Goal: Task Accomplishment & Management: Manage account settings

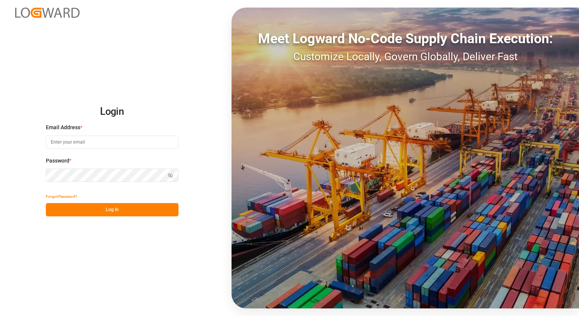
type input "rebekka.degroote@compo-expert.com"
click at [109, 211] on button "Log In" at bounding box center [112, 209] width 133 height 13
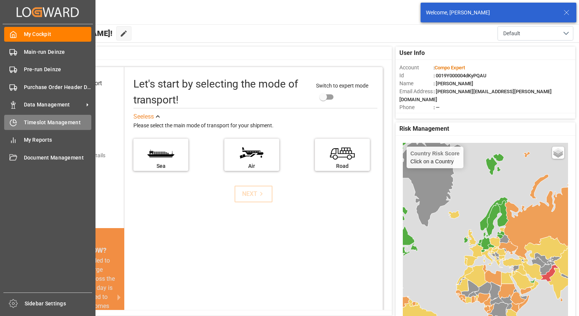
click at [39, 125] on span "Timeslot Management" at bounding box center [58, 123] width 68 height 8
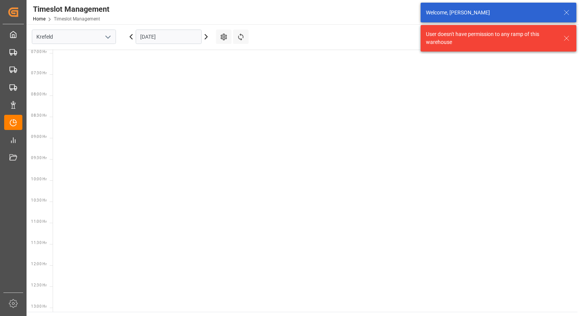
scroll to position [308, 0]
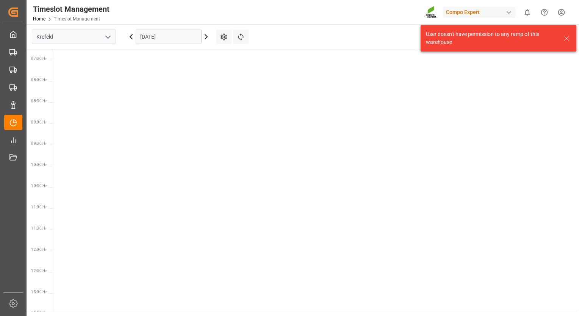
click at [106, 36] on polyline "open menu" at bounding box center [108, 37] width 5 height 2
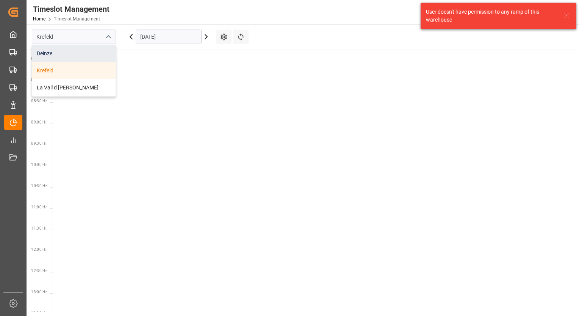
click at [59, 56] on div "Deinze" at bounding box center [73, 53] width 83 height 17
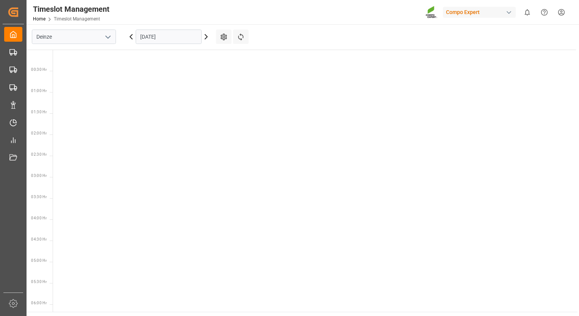
click at [205, 39] on icon at bounding box center [206, 36] width 2 height 5
type input "[DATE]"
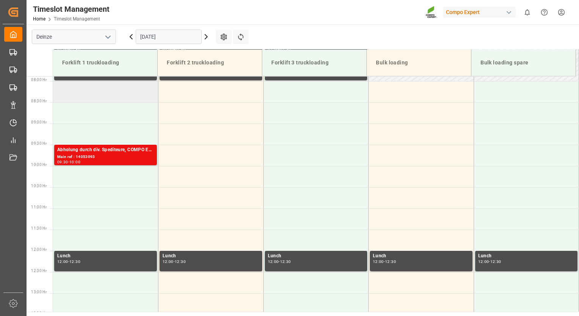
scroll to position [297, 0]
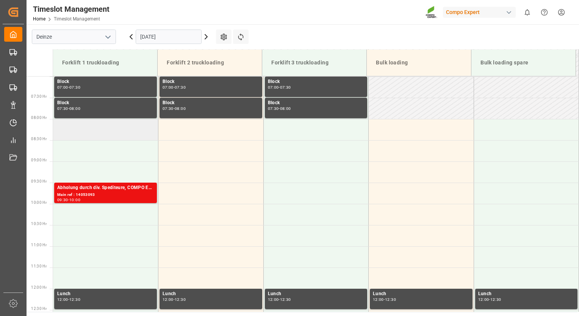
click at [98, 134] on td at bounding box center [105, 129] width 105 height 21
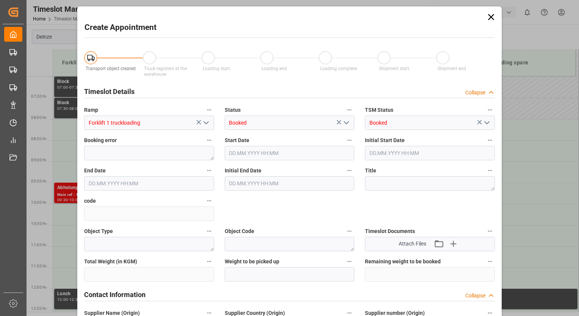
type input "14.10.2025 08:00"
type input "14.10.2025 08:30"
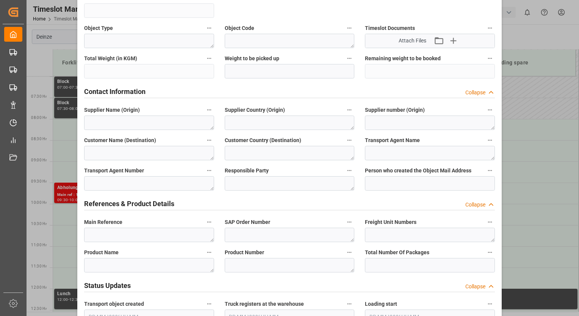
scroll to position [227, 0]
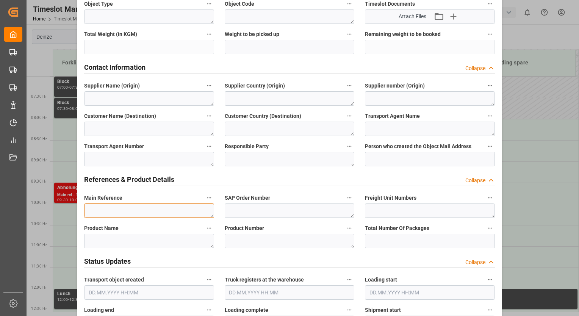
click at [123, 209] on textarea at bounding box center [149, 210] width 130 height 14
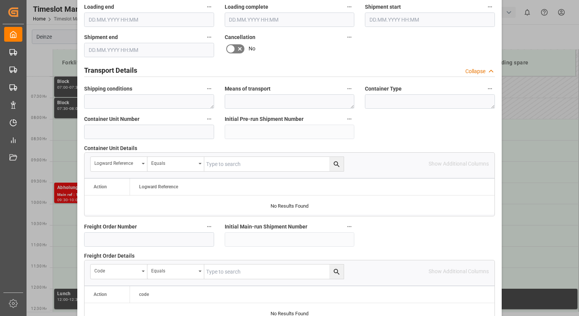
scroll to position [735, 0]
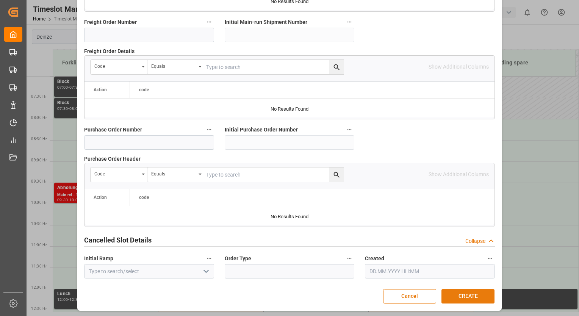
type textarea "KAMPHUIS LOSSEN PAL"
click at [465, 295] on button "CREATE" at bounding box center [467, 296] width 53 height 14
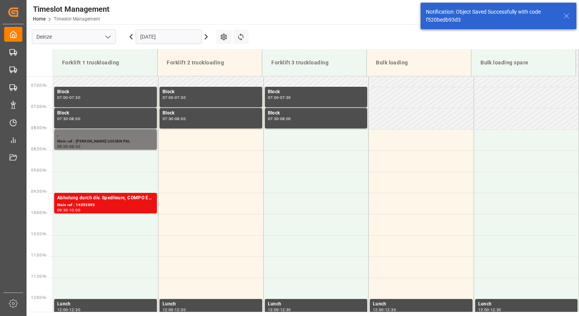
scroll to position [292, 0]
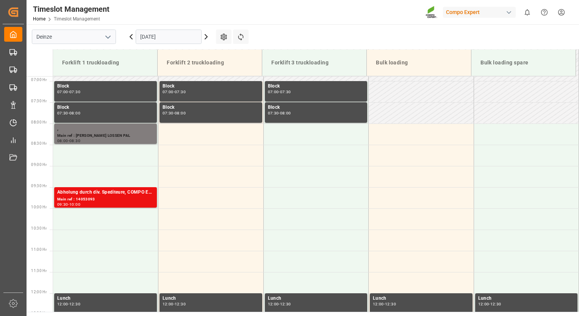
click at [129, 37] on icon at bounding box center [130, 36] width 9 height 9
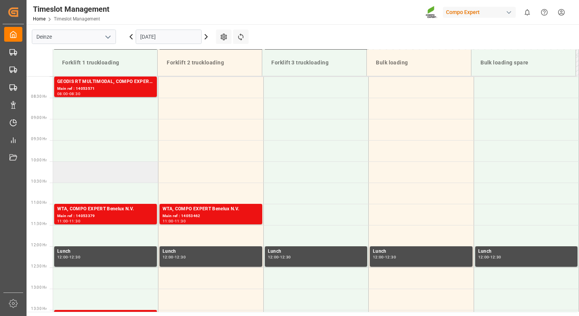
scroll to position [301, 0]
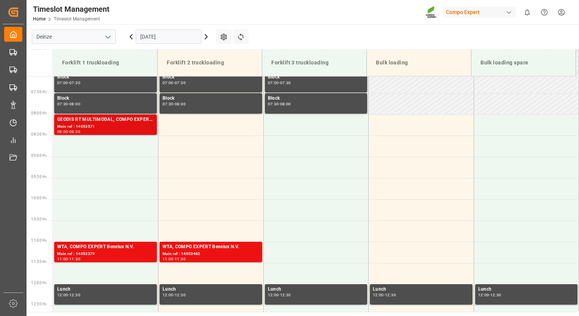
click at [88, 128] on div "Main ref : 14053571" at bounding box center [105, 126] width 97 height 6
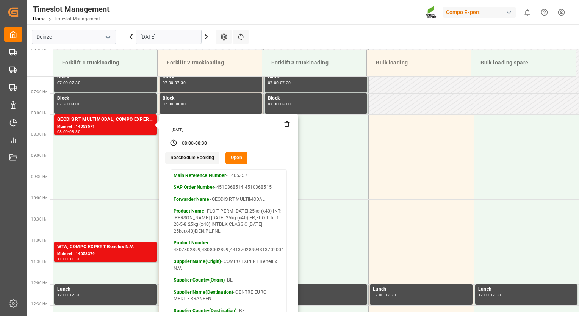
click at [207, 38] on icon at bounding box center [205, 36] width 9 height 9
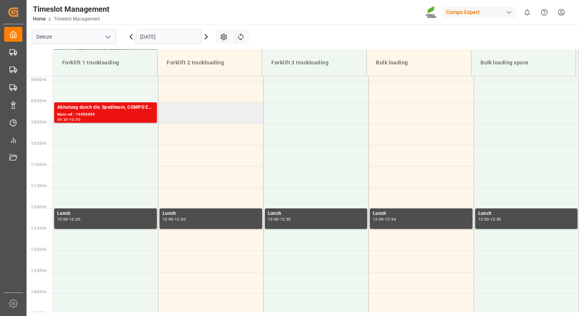
scroll to position [263, 0]
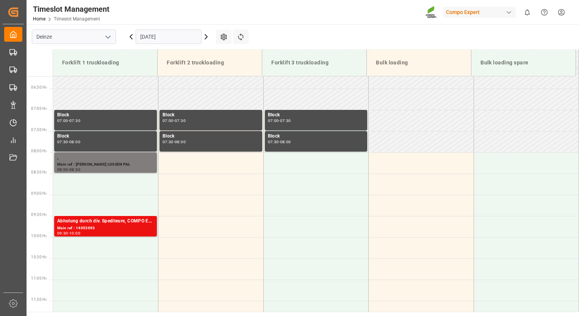
click at [204, 38] on icon at bounding box center [205, 36] width 9 height 9
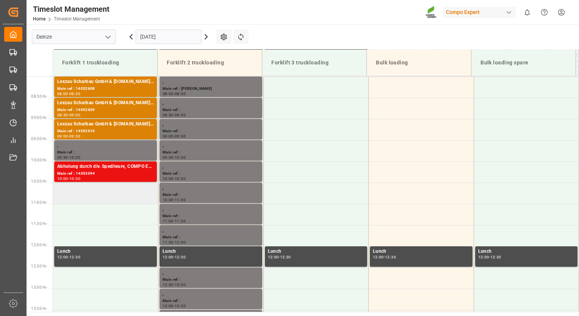
scroll to position [301, 0]
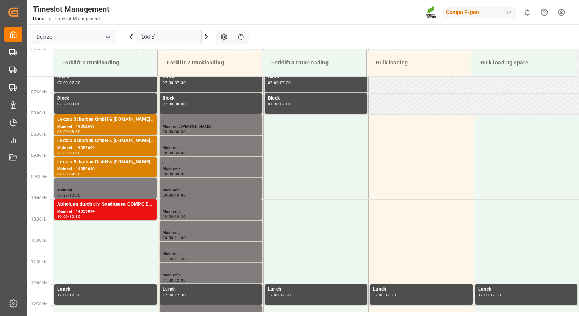
click at [133, 36] on icon at bounding box center [130, 36] width 9 height 9
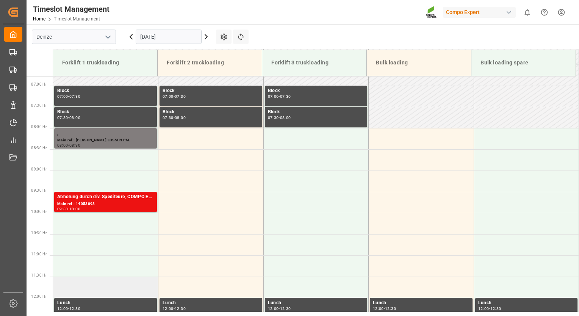
scroll to position [263, 0]
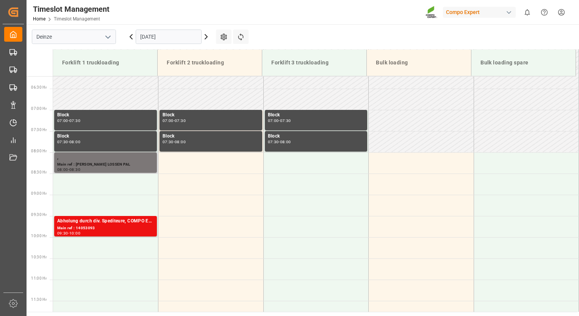
click at [117, 162] on div "Main ref : KAMPHUIS LOSSEN PAL" at bounding box center [105, 164] width 97 height 6
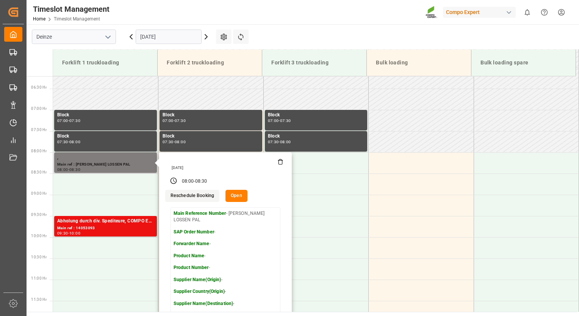
click at [233, 196] on button "Open" at bounding box center [236, 196] width 22 height 12
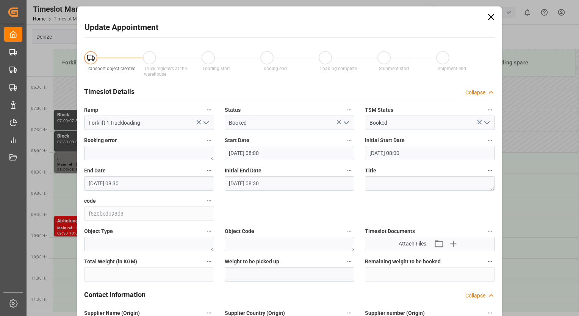
type input "14.10.2025 08:00"
type input "14.10.2025 08:30"
type input "13.10.2025 07:03"
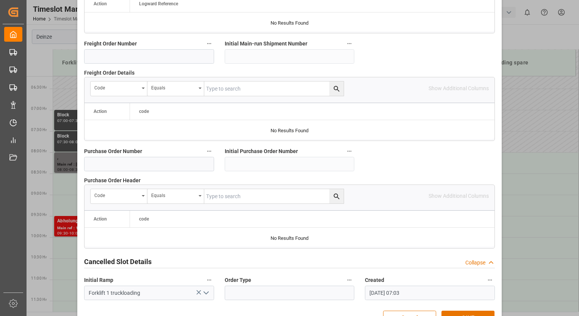
scroll to position [735, 0]
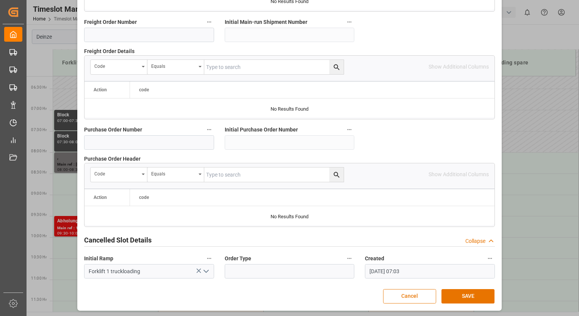
click at [408, 290] on button "Cancel" at bounding box center [409, 296] width 53 height 14
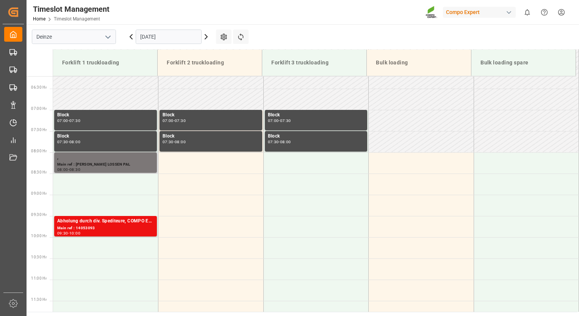
click at [88, 162] on div "Main ref : KAMPHUIS LOSSEN PAL" at bounding box center [105, 164] width 97 height 6
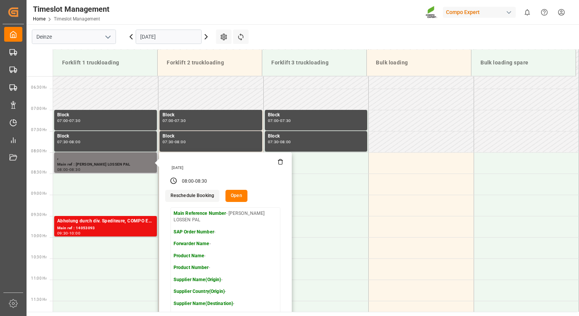
click at [179, 195] on button "Reschedule Booking" at bounding box center [192, 196] width 54 height 12
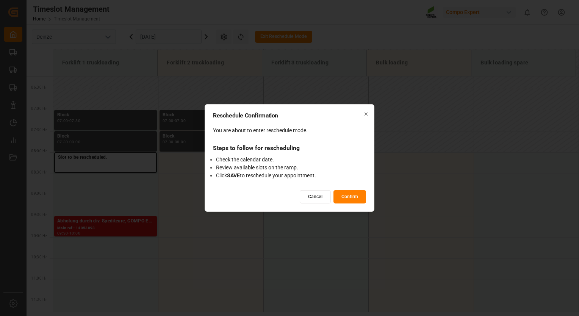
click at [357, 201] on button "Confirm" at bounding box center [349, 196] width 33 height 13
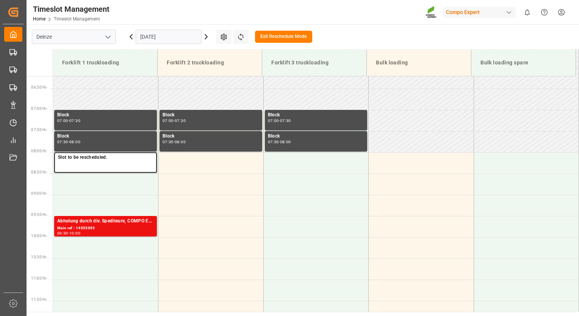
click at [206, 37] on icon at bounding box center [206, 36] width 2 height 5
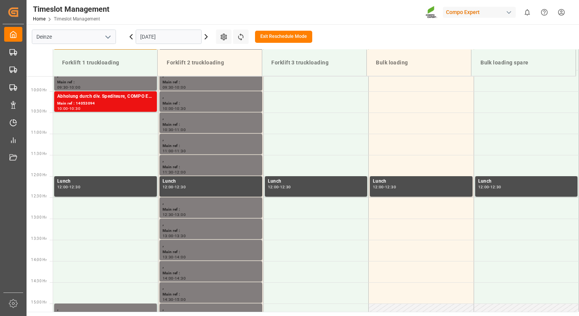
scroll to position [419, 0]
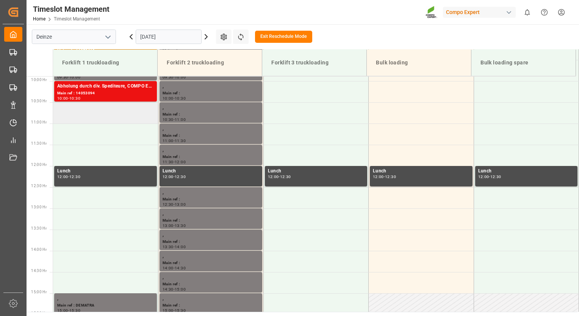
click at [92, 111] on td at bounding box center [105, 112] width 105 height 21
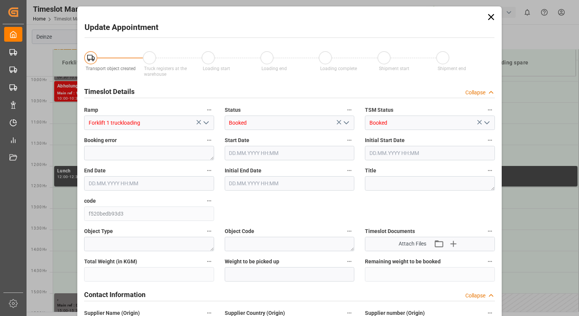
type input "15.10.2025 10:30"
type input "14.10.2025 08:00"
type input "15.10.2025 11:00"
type input "14.10.2025 08:30"
type input "13.10.2025 07:03"
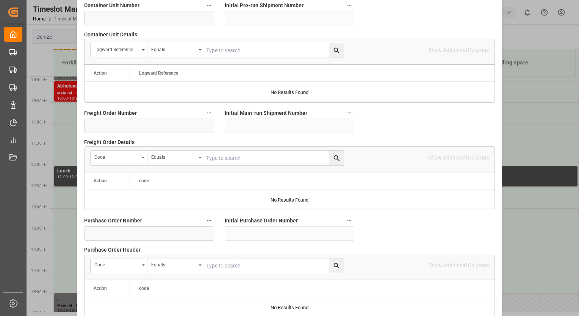
scroll to position [735, 0]
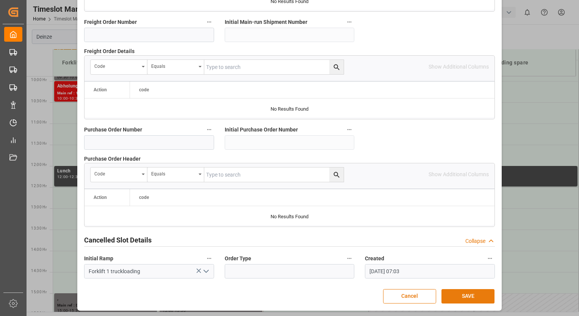
click at [470, 297] on button "SAVE" at bounding box center [467, 296] width 53 height 14
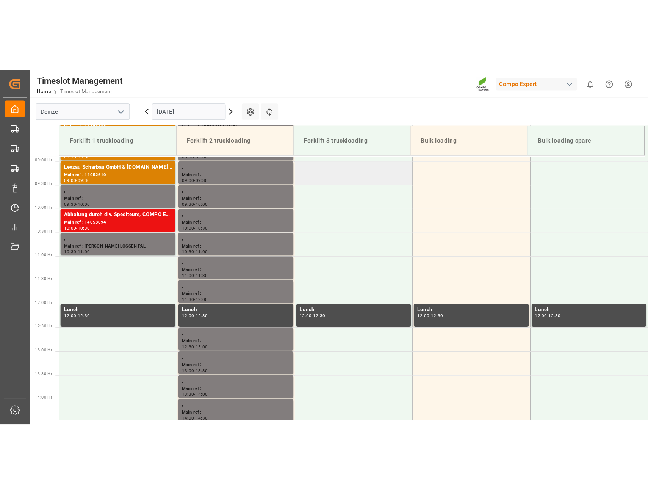
scroll to position [377, 0]
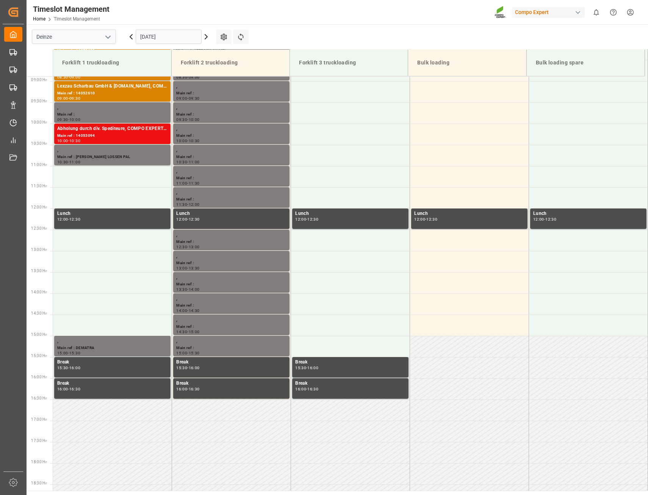
click at [131, 36] on icon at bounding box center [131, 36] width 2 height 5
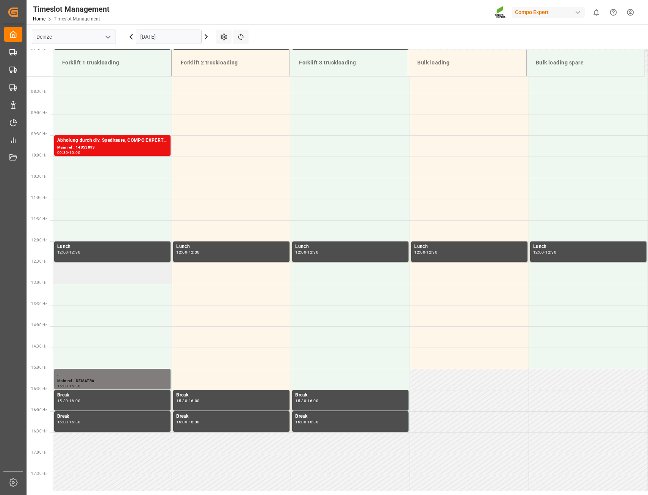
scroll to position [268, 0]
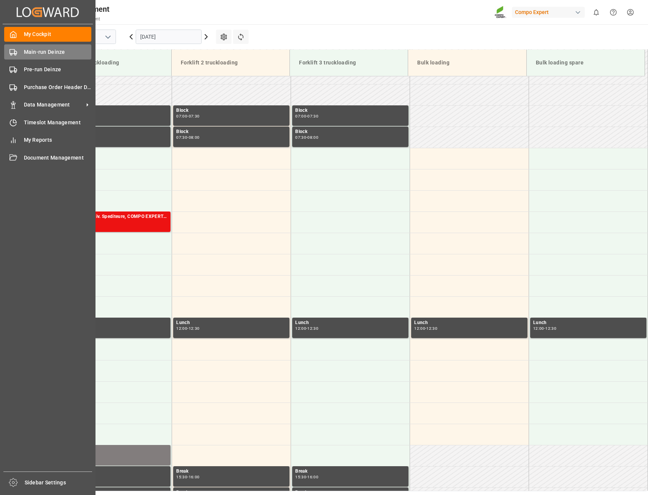
click at [45, 54] on span "Main-run Deinze" at bounding box center [58, 52] width 68 height 8
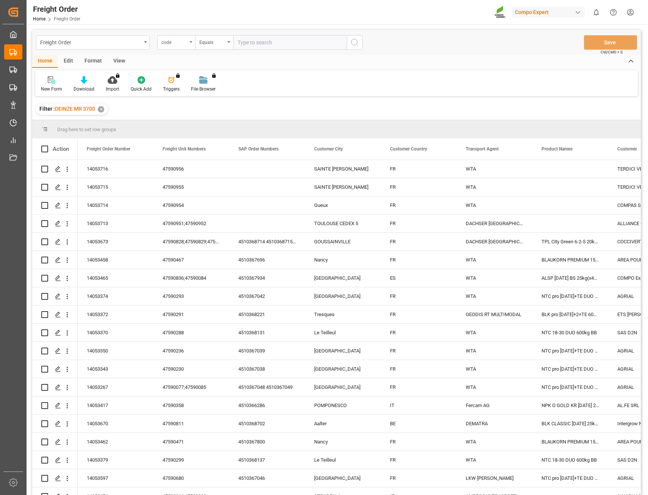
click at [190, 41] on div "code" at bounding box center [176, 42] width 38 height 14
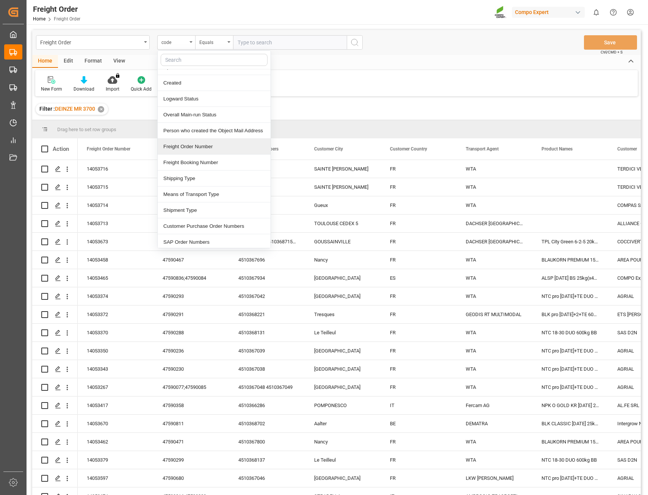
scroll to position [38, 0]
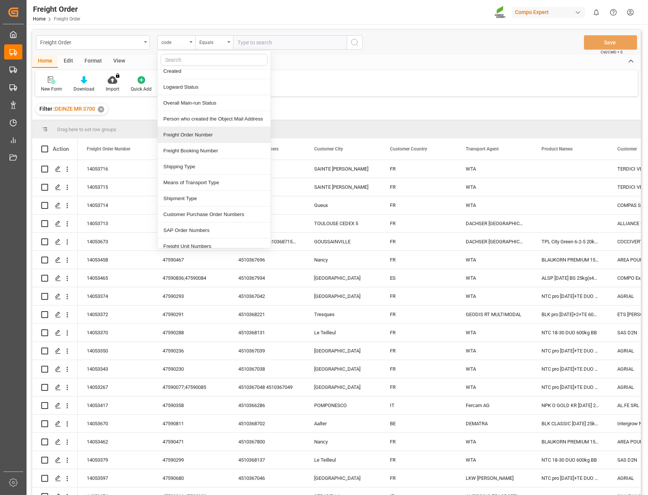
click at [172, 136] on div "Freight Order Number" at bounding box center [214, 135] width 113 height 16
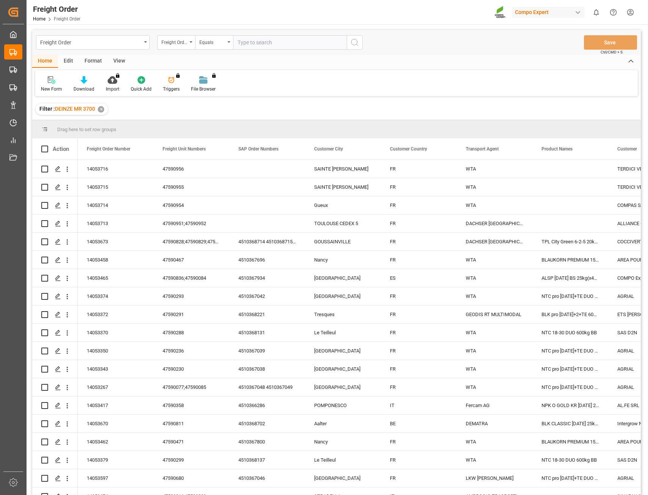
click at [250, 43] on input "text" at bounding box center [290, 42] width 114 height 14
type input "14053674"
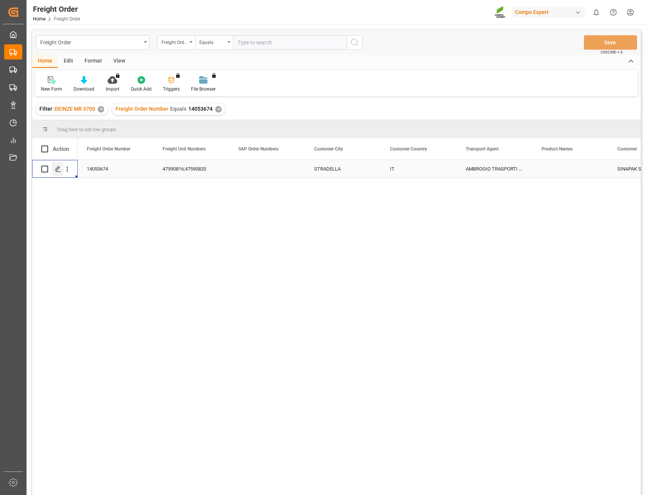
click at [58, 171] on icon "Press SPACE to select this row." at bounding box center [58, 169] width 6 height 6
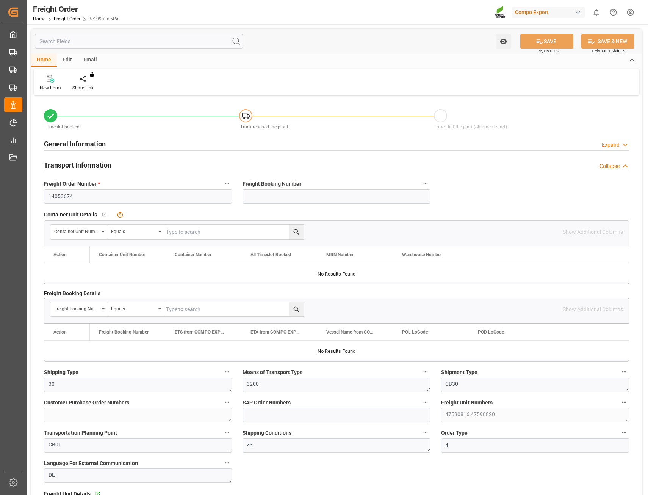
type input "08.10.2025 00:00"
type input "[DATE] 10:56"
click at [89, 86] on div "Create Timeslot" at bounding box center [88, 87] width 32 height 7
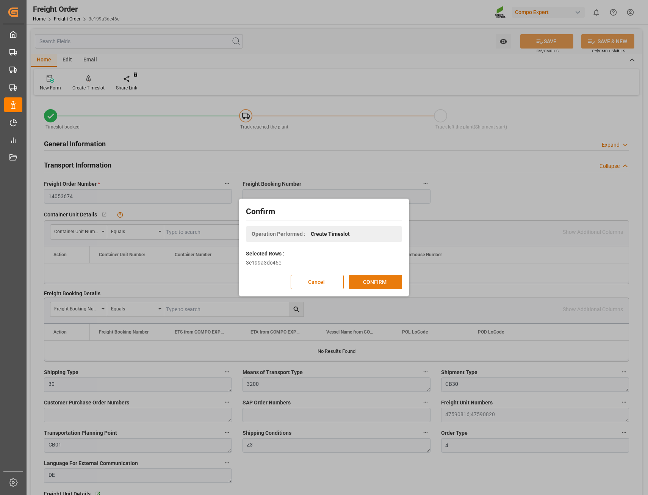
click at [372, 279] on button "CONFIRM" at bounding box center [375, 282] width 53 height 14
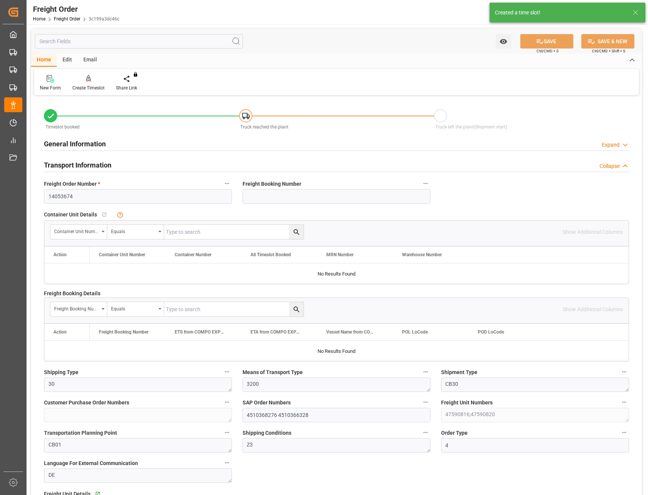
type input "08.10.2025 00:00"
type input "[DATE] 10:56"
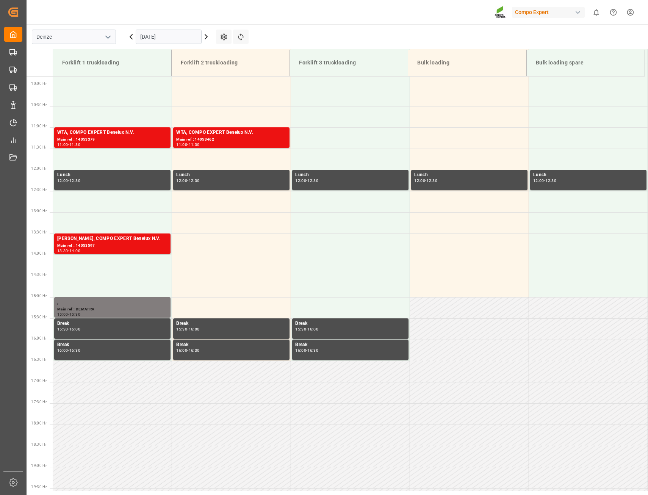
scroll to position [419, 0]
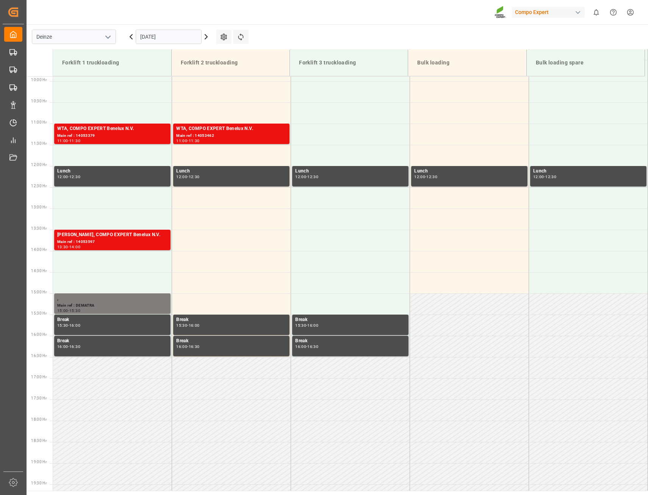
click at [205, 39] on icon at bounding box center [206, 36] width 2 height 5
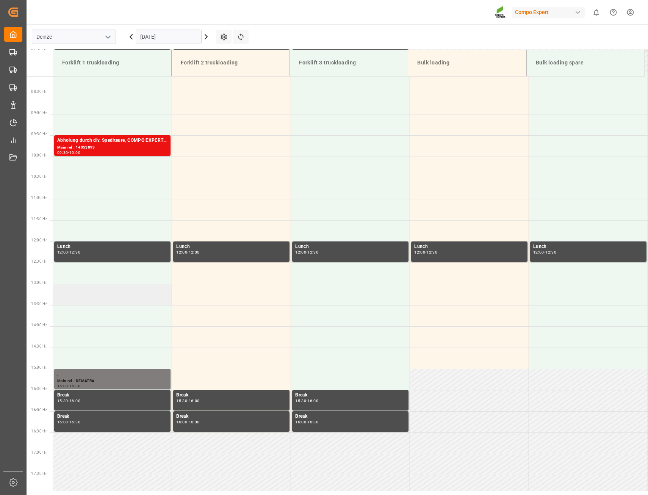
scroll to position [343, 0]
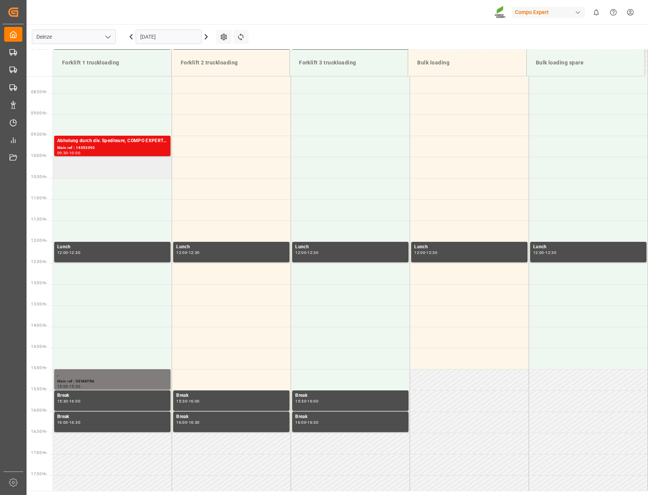
click at [85, 168] on td at bounding box center [112, 167] width 119 height 21
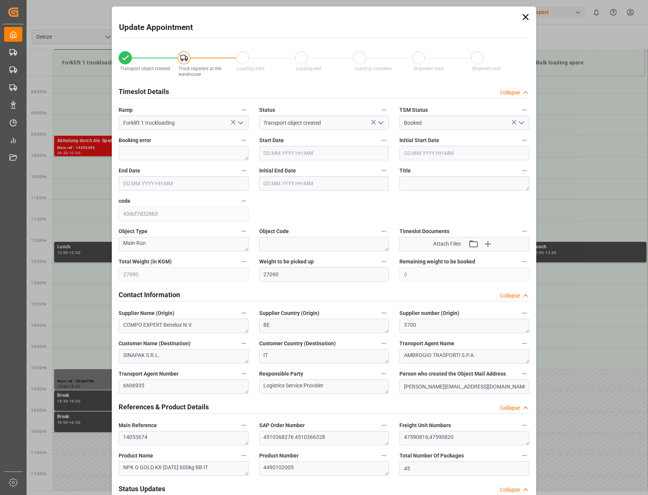
type input "27090"
type input "0"
type input "45"
type input "[DATE] 10:00"
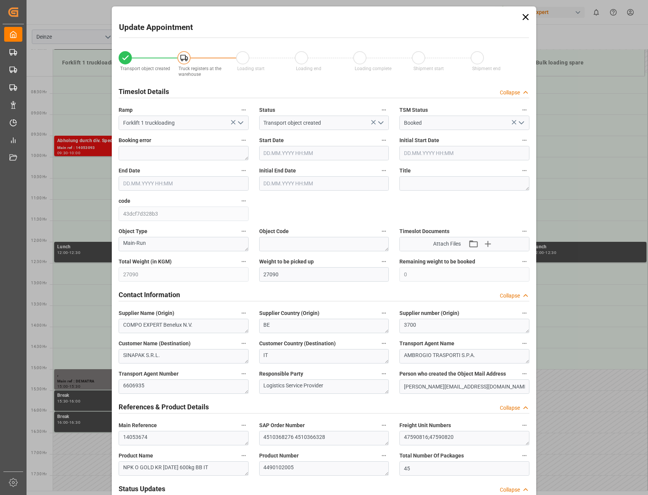
type input "[DATE] 10:30"
type input "[DATE] 10:56"
type input "[DATE] 08:46"
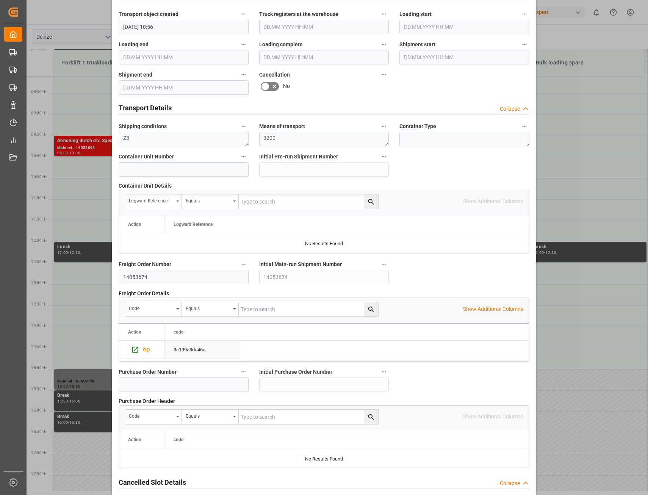
scroll to position [556, 0]
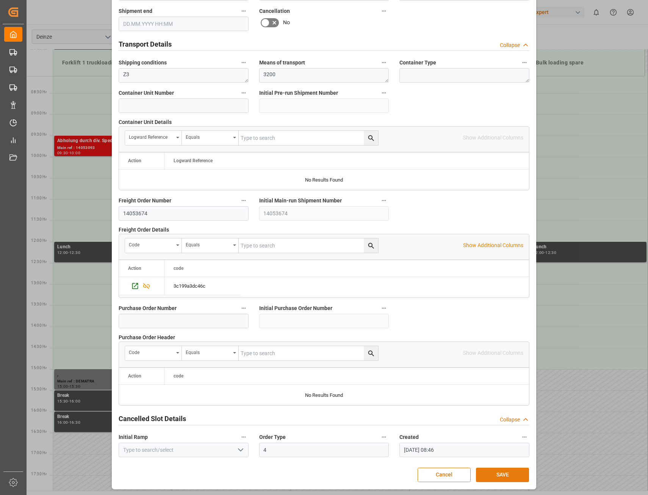
click at [491, 468] on button "SAVE" at bounding box center [502, 474] width 53 height 14
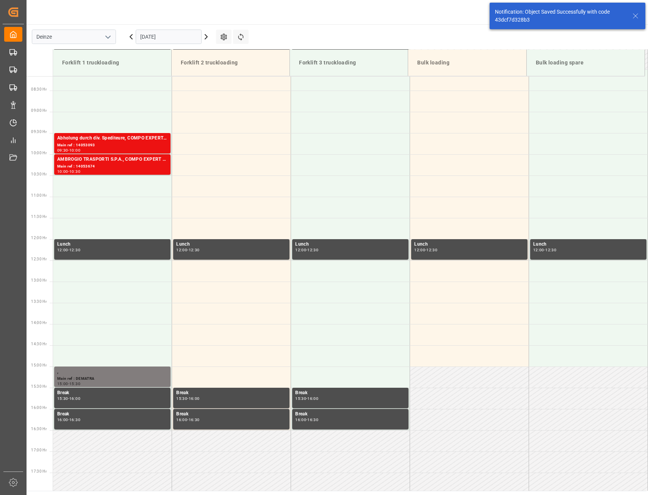
scroll to position [350, 0]
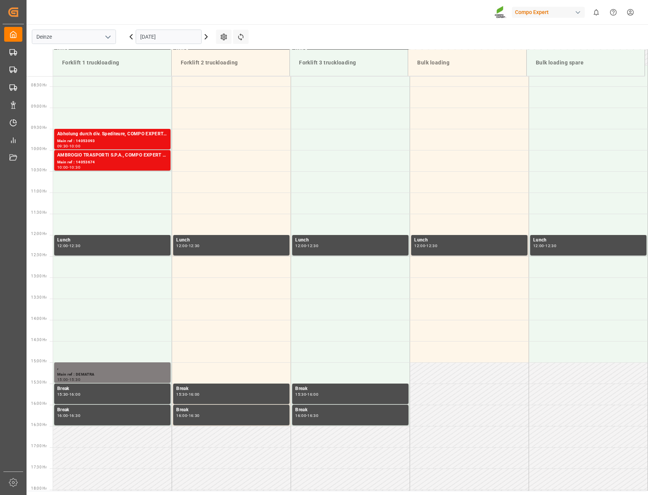
click at [132, 37] on icon at bounding box center [130, 36] width 9 height 9
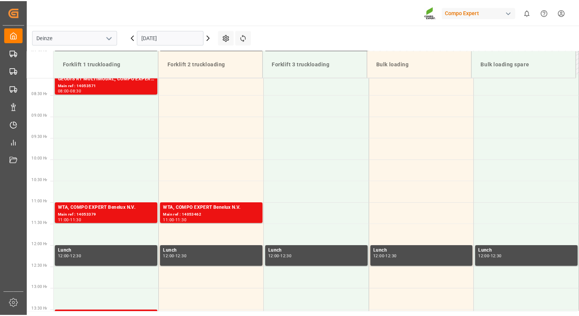
scroll to position [343, 0]
